Goal: Task Accomplishment & Management: Use online tool/utility

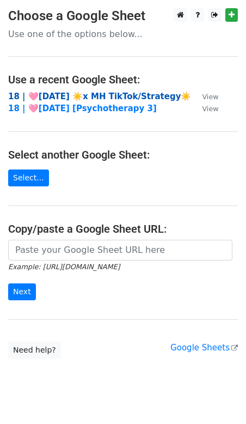
click at [78, 94] on strong "18 | 🩷AUG 4 ☀️x MH TikTok/Strategy☀️" at bounding box center [99, 97] width 183 height 10
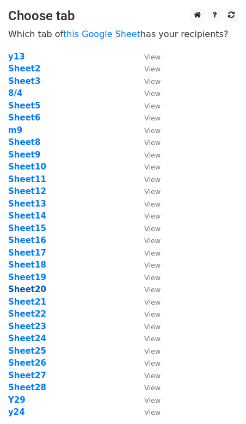
click at [28, 289] on strong "Sheet20" at bounding box center [27, 289] width 38 height 10
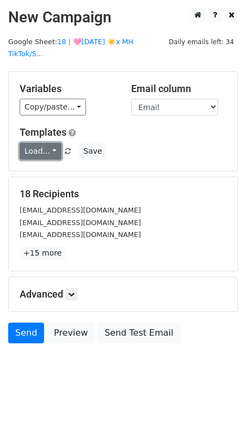
click at [37, 143] on link "Load..." at bounding box center [41, 151] width 42 height 17
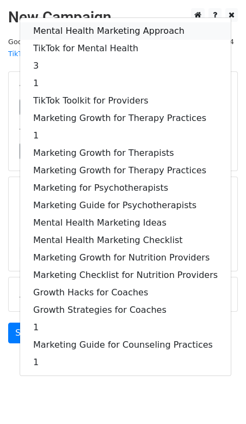
click at [60, 22] on link "Mental Health Marketing Approach" at bounding box center [125, 30] width 211 height 17
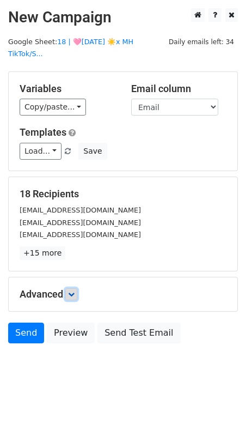
click at [75, 291] on icon at bounding box center [71, 294] width 7 height 7
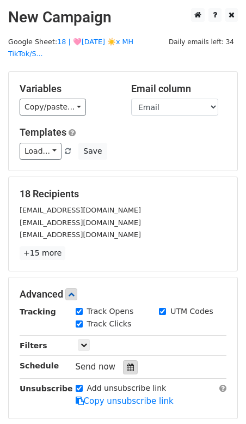
click at [130, 360] on div at bounding box center [130, 367] width 15 height 14
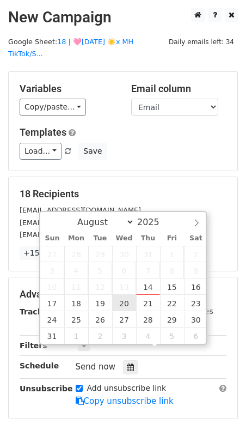
type input "2025-08-20 12:00"
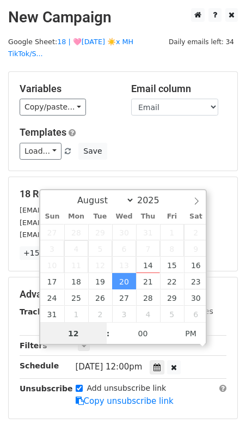
type input "8"
type input "2025-08-20 08:00"
type input "08"
click at [191, 331] on span "PM" at bounding box center [191, 334] width 30 height 22
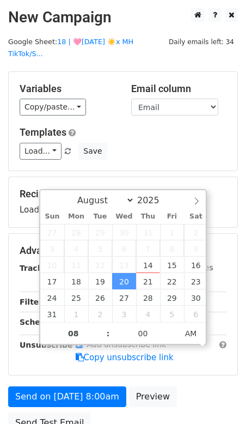
click at [104, 392] on div "Send on Aug 20 at 8:00am Preview Send Test Email" at bounding box center [123, 412] width 246 height 52
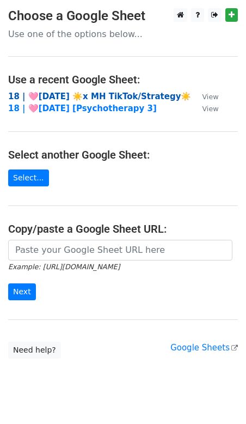
click at [35, 95] on strong "18 | 🩷[DATE] ☀️x MH TikTok/Strategy☀️" at bounding box center [99, 97] width 183 height 10
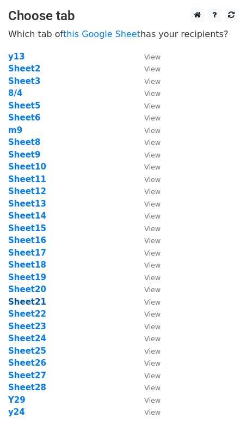
click at [38, 302] on strong "Sheet21" at bounding box center [27, 302] width 38 height 10
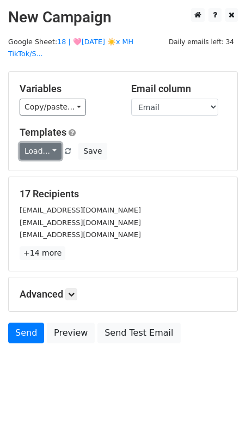
click at [47, 143] on link "Load..." at bounding box center [41, 151] width 42 height 17
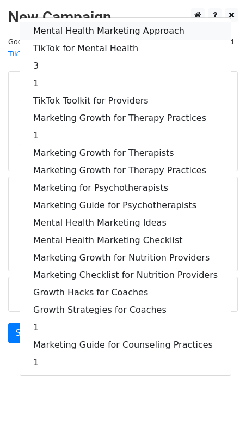
click at [72, 22] on link "Mental Health Marketing Approach" at bounding box center [125, 30] width 211 height 17
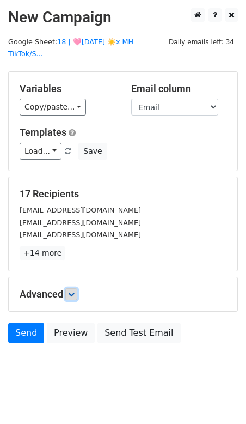
click at [76, 288] on link at bounding box center [71, 294] width 12 height 12
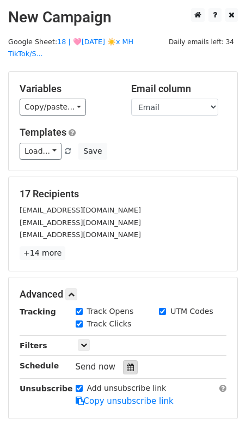
click at [127, 363] on icon at bounding box center [130, 367] width 7 height 8
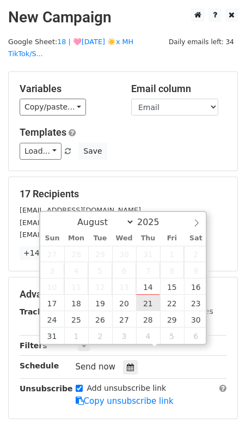
type input "2025-08-21 12:00"
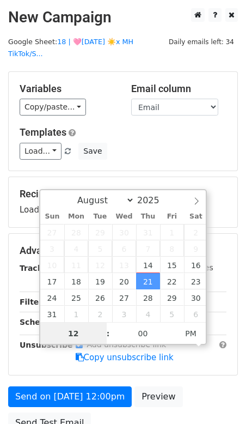
type input "8"
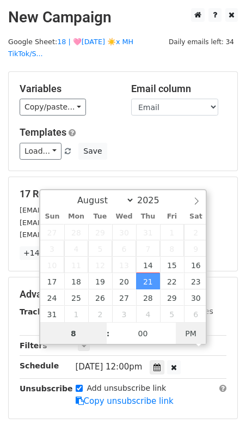
type input "2025-08-21 08:00"
type input "08"
click at [194, 333] on span "PM" at bounding box center [191, 334] width 30 height 22
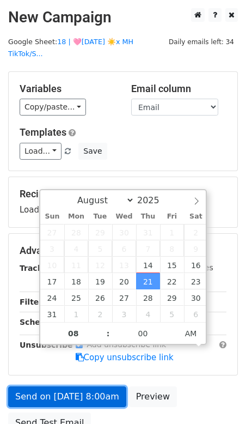
click at [95, 386] on link "Send on Aug 21 at 8:00am" at bounding box center [67, 396] width 118 height 21
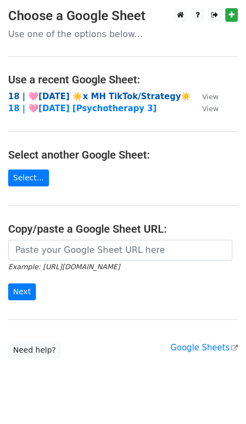
click at [84, 94] on strong "18 | 🩷[DATE] ☀️x MH TikTok/Strategy☀️" at bounding box center [99, 97] width 183 height 10
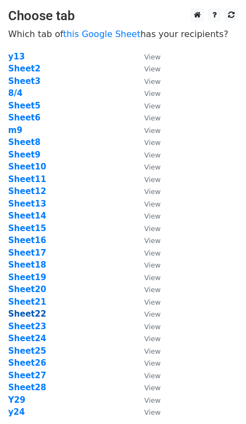
click at [37, 312] on strong "Sheet22" at bounding box center [27, 314] width 38 height 10
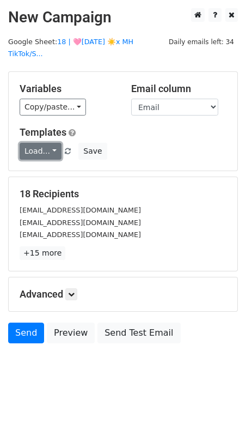
click at [42, 143] on link "Load..." at bounding box center [41, 151] width 42 height 17
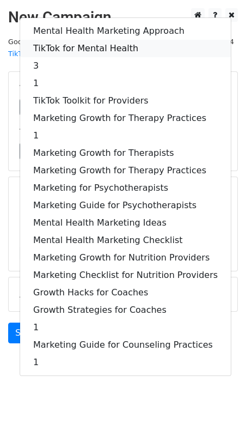
click at [74, 40] on link "TikTok for Mental Health" at bounding box center [125, 48] width 211 height 17
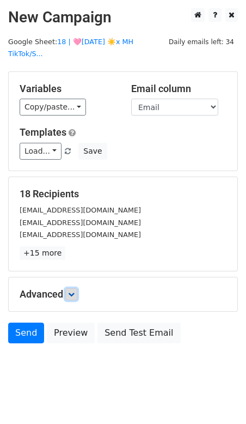
click at [72, 291] on icon at bounding box center [71, 294] width 7 height 7
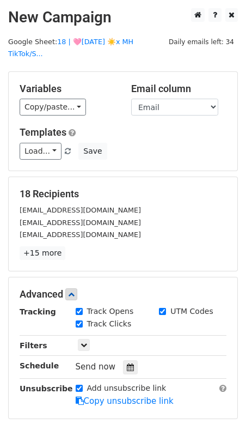
click at [131, 358] on div "Tracking Track Opens UTM Codes Track Clicks Filters Only include spreadsheet ro…" at bounding box center [123, 357] width 207 height 102
click at [129, 360] on div at bounding box center [130, 367] width 15 height 14
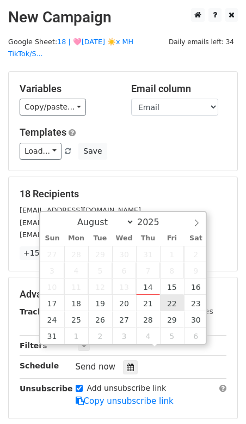
type input "2025-08-22 12:00"
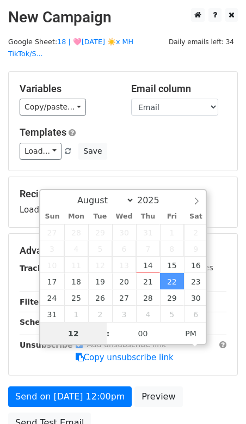
type input "7"
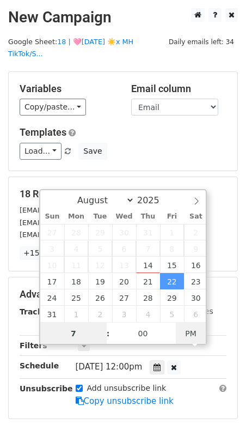
type input "2025-08-22 07:00"
type input "07"
click at [196, 327] on span "AM" at bounding box center [191, 334] width 30 height 22
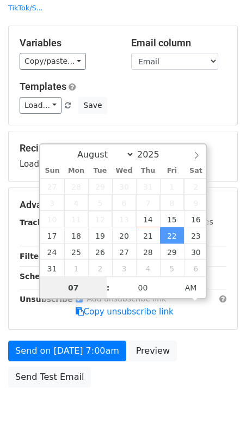
scroll to position [85, 0]
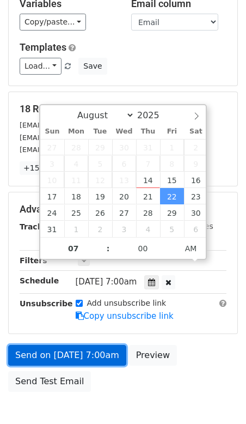
click at [87, 345] on link "Send on Aug 22 at 7:00am" at bounding box center [67, 355] width 118 height 21
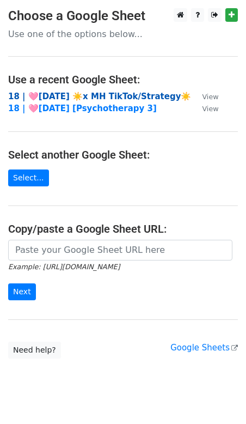
click at [45, 94] on strong "18 | 🩷[DATE] ☀️x MH TikTok/Strategy☀️" at bounding box center [99, 97] width 183 height 10
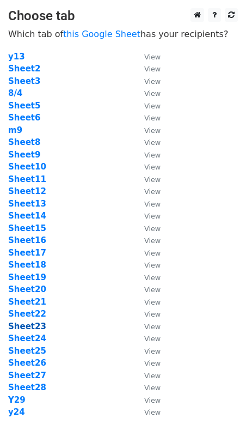
click at [37, 329] on strong "Sheet23" at bounding box center [27, 326] width 38 height 10
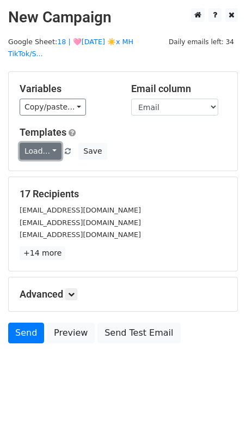
click at [37, 143] on link "Load..." at bounding box center [41, 151] width 42 height 17
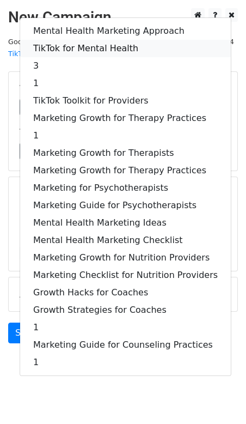
click at [74, 40] on link "TikTok for Mental Health" at bounding box center [125, 48] width 211 height 17
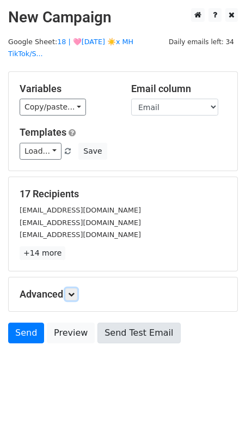
drag, startPoint x: 77, startPoint y: 279, endPoint x: 102, endPoint y: 320, distance: 48.4
click at [77, 288] on link at bounding box center [71, 294] width 12 height 12
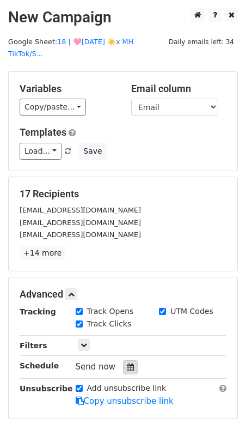
click at [129, 363] on icon at bounding box center [130, 367] width 7 height 8
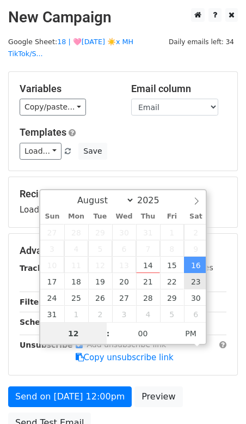
type input "2025-08-23 12:00"
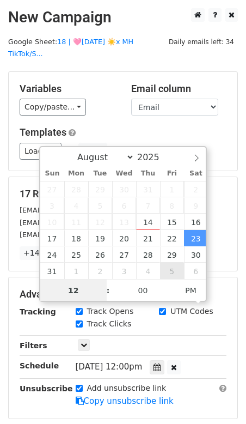
type input "8"
type input "2025-08-23 08:00"
type input "08"
click at [199, 290] on span "PM" at bounding box center [191, 290] width 30 height 22
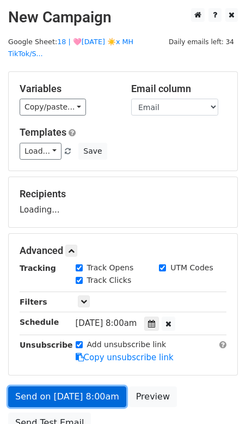
click at [80, 387] on link "Send on Aug 23 at 8:00am" at bounding box center [67, 396] width 118 height 21
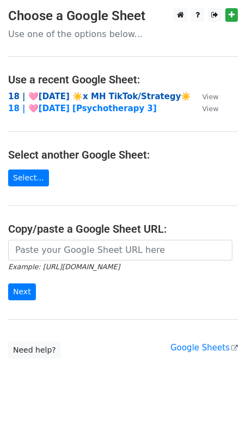
click at [109, 93] on strong "18 | 🩷[DATE] ☀️x MH TikTok/Strategy☀️" at bounding box center [99, 97] width 183 height 10
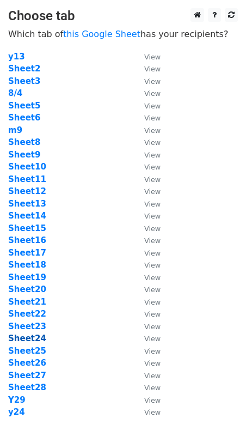
click at [28, 339] on strong "Sheet24" at bounding box center [27, 338] width 38 height 10
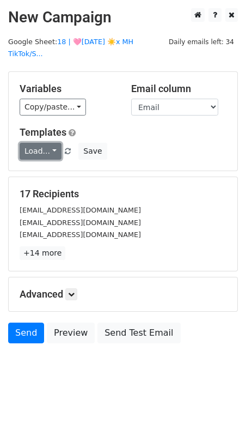
click at [40, 143] on link "Load..." at bounding box center [41, 151] width 42 height 17
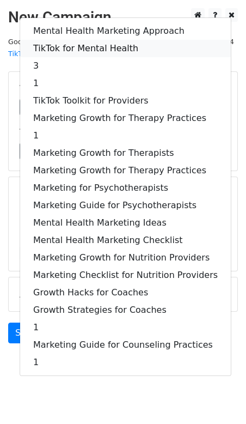
click at [70, 40] on link "TikTok for Mental Health" at bounding box center [125, 48] width 211 height 17
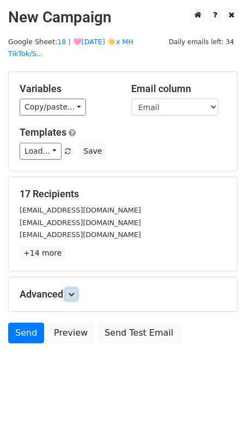
click at [74, 291] on icon at bounding box center [71, 294] width 7 height 7
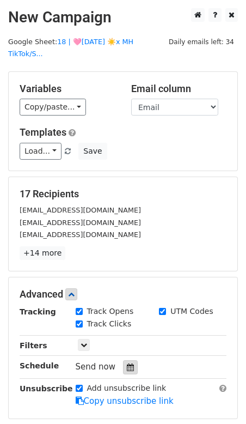
click at [123, 360] on div at bounding box center [130, 367] width 15 height 14
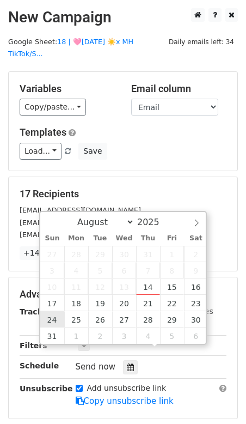
type input "[DATE] 12:00"
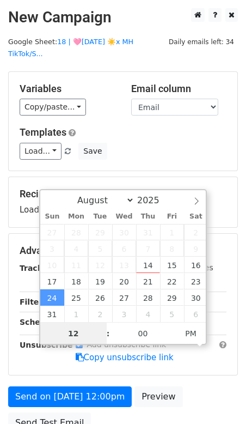
type input "7"
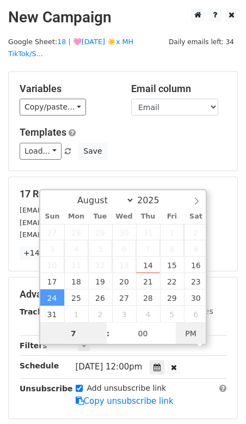
type input "[DATE] 07:00"
type input "07"
click at [191, 336] on span "PM" at bounding box center [191, 334] width 30 height 22
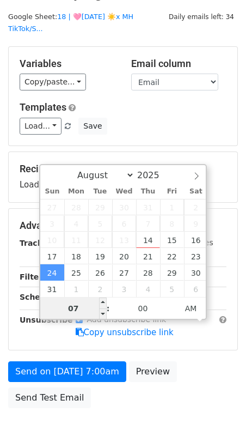
scroll to position [35, 0]
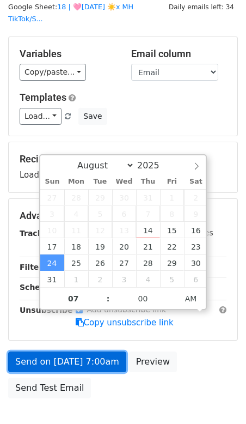
click at [84, 351] on link "Send on [DATE] 7:00am" at bounding box center [67, 361] width 118 height 21
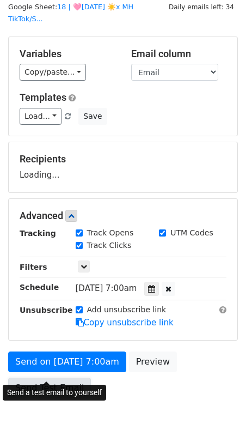
click at [66, 378] on link "Send Test Email" at bounding box center [49, 388] width 83 height 21
click at [34, 378] on link "Send Test Email" at bounding box center [49, 388] width 83 height 21
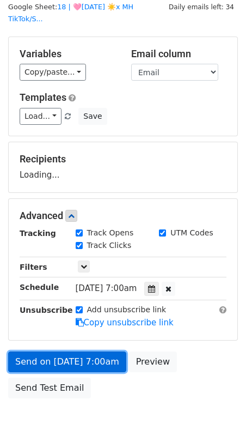
click at [52, 351] on link "Send on [DATE] 7:00am" at bounding box center [67, 361] width 118 height 21
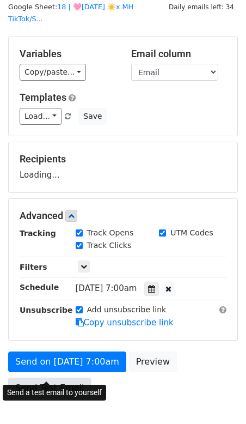
click at [52, 378] on link "Send Test Email" at bounding box center [49, 388] width 83 height 21
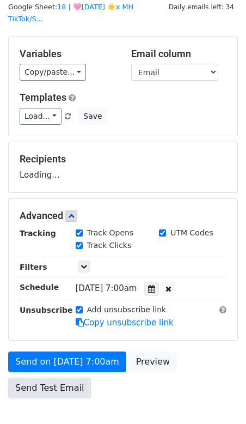
click at [52, 378] on link "Send Test Email" at bounding box center [49, 388] width 83 height 21
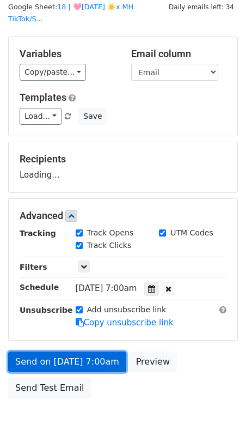
click at [64, 351] on link "Send on Aug 24 at 7:00am" at bounding box center [67, 361] width 118 height 21
